Goal: Find specific page/section: Find specific page/section

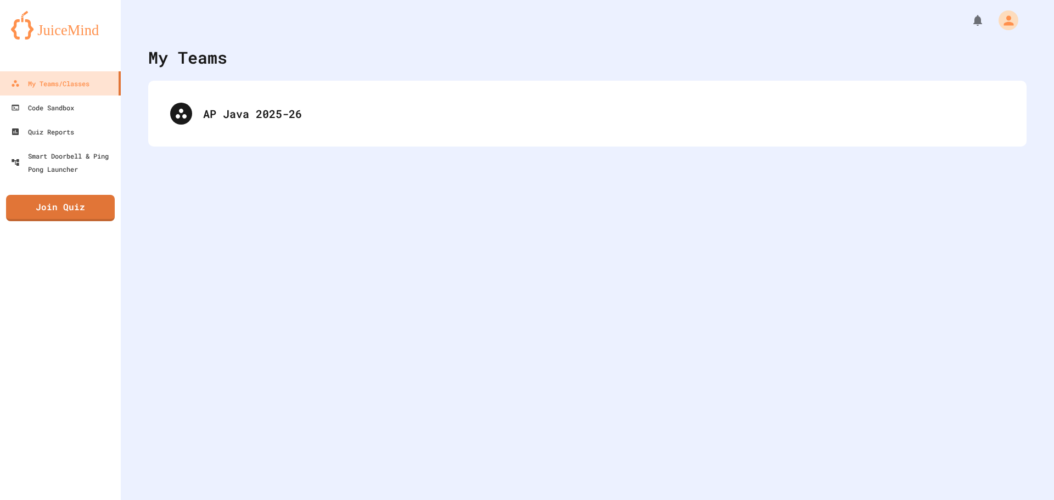
click at [304, 86] on div "AP Java 2025-26" at bounding box center [587, 114] width 879 height 66
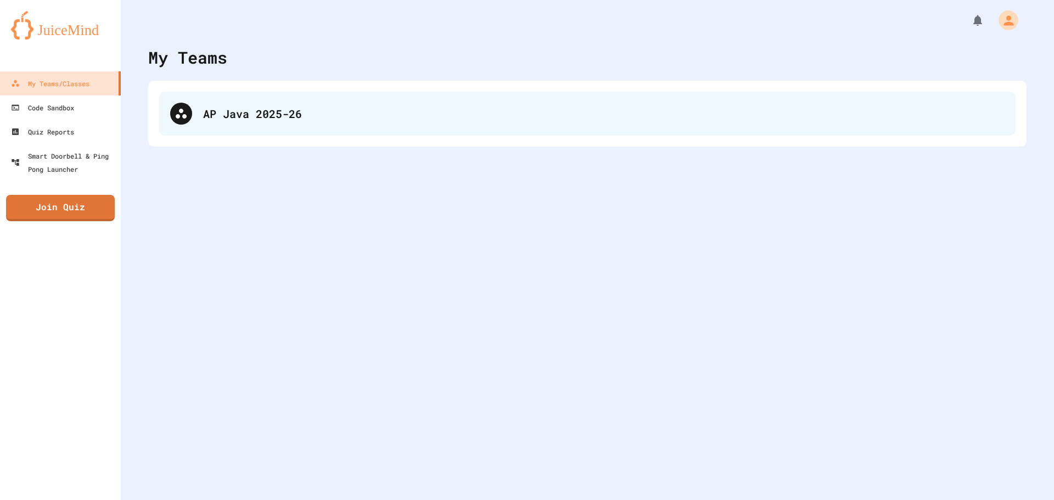
click at [303, 109] on div "AP Java 2025-26" at bounding box center [604, 113] width 802 height 16
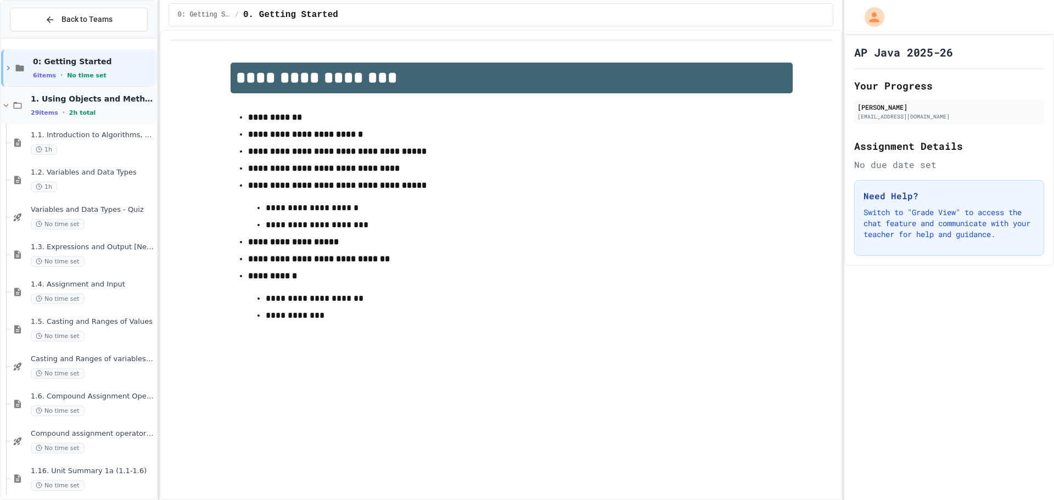
click at [5, 103] on icon at bounding box center [6, 106] width 10 height 10
click at [5, 104] on icon at bounding box center [6, 106] width 10 height 10
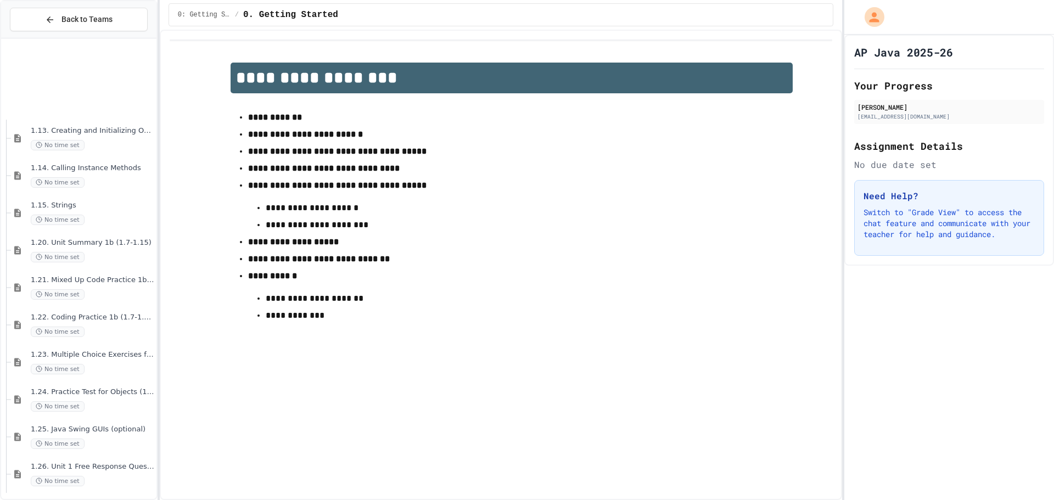
scroll to position [989, 0]
